Goal: Find specific page/section: Find specific page/section

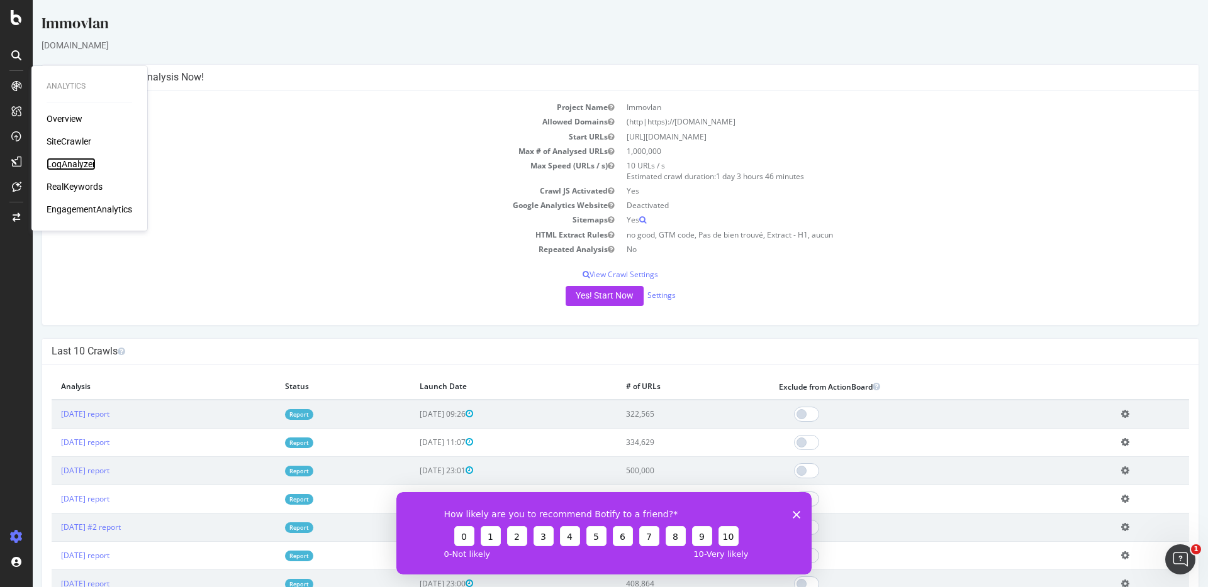
click at [86, 160] on div "LogAnalyzer" at bounding box center [71, 164] width 49 height 13
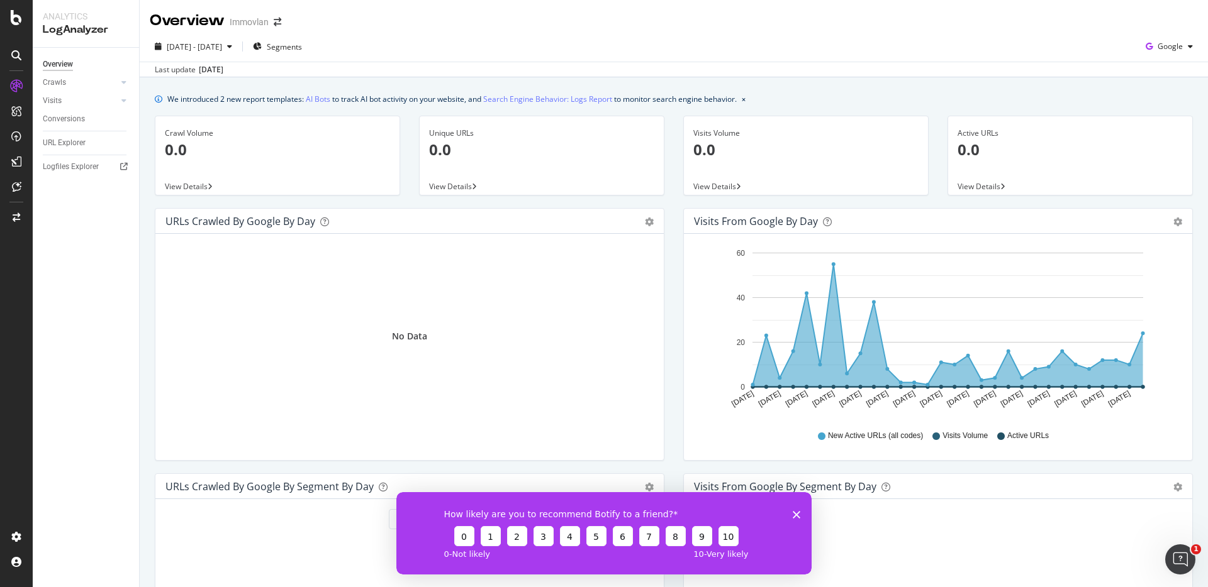
click at [796, 516] on icon "Close survey" at bounding box center [796, 515] width 8 height 8
